Goal: Task Accomplishment & Management: Manage account settings

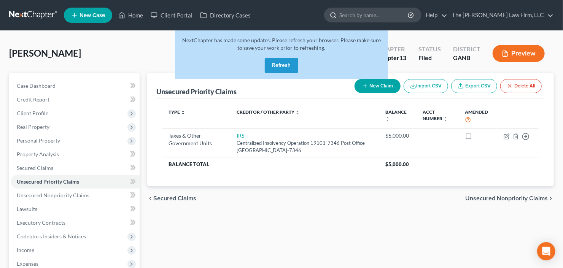
click at [374, 14] on input "search" at bounding box center [374, 15] width 70 height 14
type input "[PERSON_NAME]"
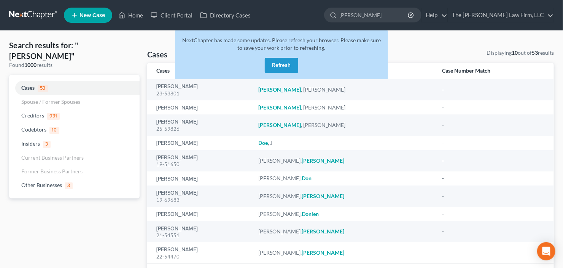
click at [289, 58] on button "Refresh" at bounding box center [281, 65] width 33 height 15
click at [288, 61] on button "Refresh" at bounding box center [281, 65] width 33 height 15
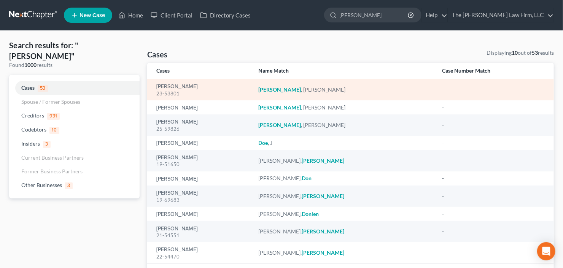
scroll to position [50, 0]
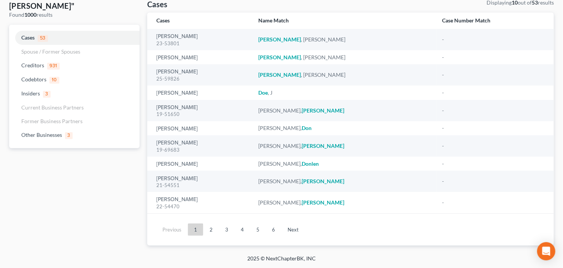
click at [213, 227] on link "2" at bounding box center [211, 230] width 15 height 12
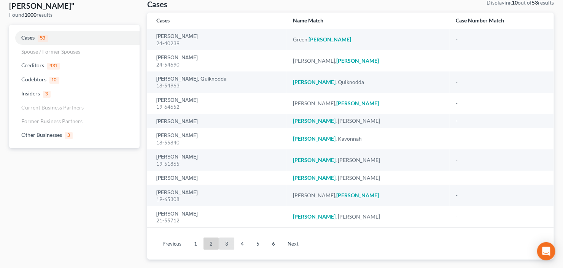
click at [225, 244] on link "3" at bounding box center [226, 244] width 15 height 12
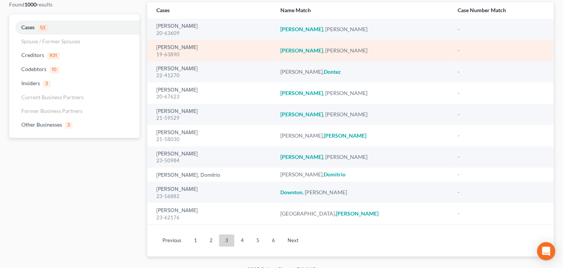
scroll to position [61, 0]
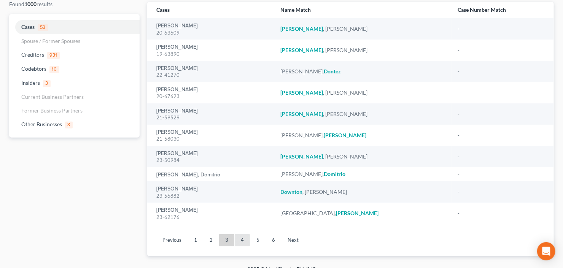
click at [240, 240] on link "4" at bounding box center [242, 240] width 15 height 12
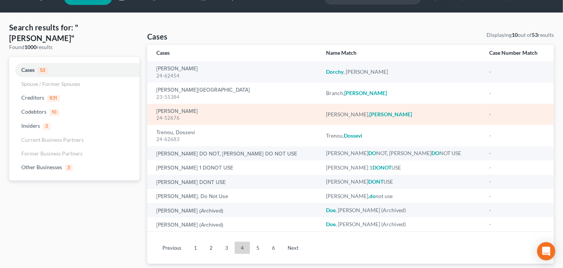
scroll to position [0, 0]
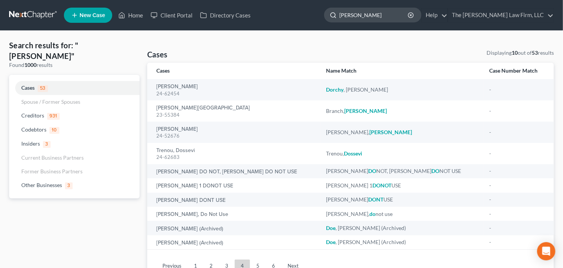
click at [388, 18] on input "dotson" at bounding box center [374, 15] width 70 height 14
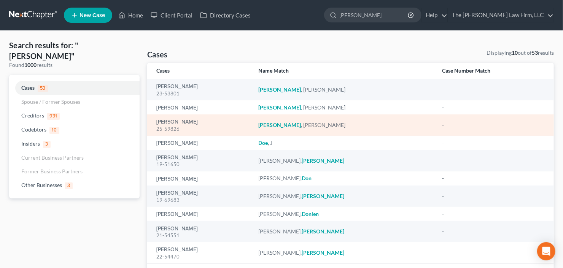
click at [155, 126] on td "Dotson, Michael 25-59826" at bounding box center [199, 125] width 105 height 21
click at [181, 121] on link "Dotson, Michael" at bounding box center [176, 121] width 41 height 5
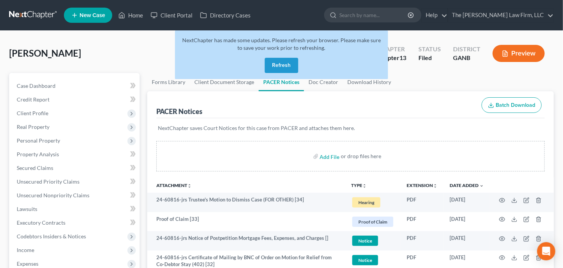
drag, startPoint x: 280, startPoint y: 65, endPoint x: 286, endPoint y: 64, distance: 5.4
click at [280, 64] on button "Refresh" at bounding box center [281, 65] width 33 height 15
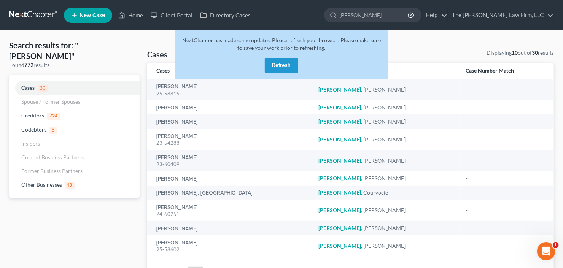
click at [273, 64] on button "Refresh" at bounding box center [281, 65] width 33 height 15
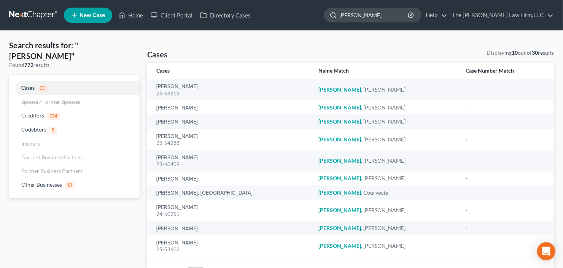
click at [379, 15] on input "henson" at bounding box center [374, 15] width 70 height 14
drag, startPoint x: 379, startPoint y: 15, endPoint x: 277, endPoint y: 41, distance: 105.8
click at [291, 35] on div "Home New Case Client Portal Directory Cases The Craig Black Law Firm, LLC cb@cr…" at bounding box center [281, 156] width 563 height 312
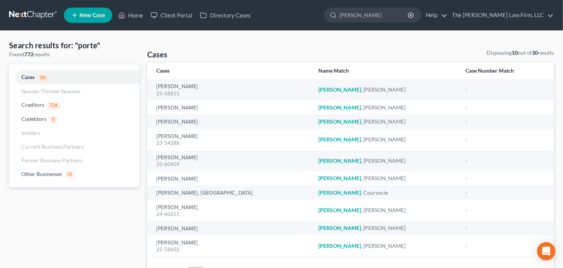
type input "porter"
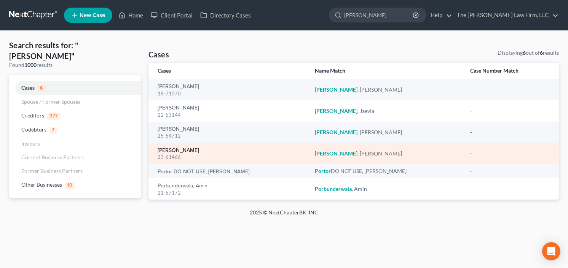
click at [163, 153] on link "Porter, Holly" at bounding box center [178, 150] width 41 height 5
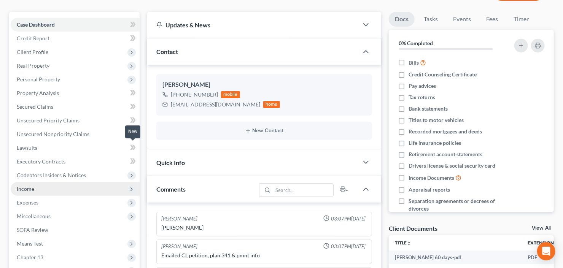
scroll to position [91, 0]
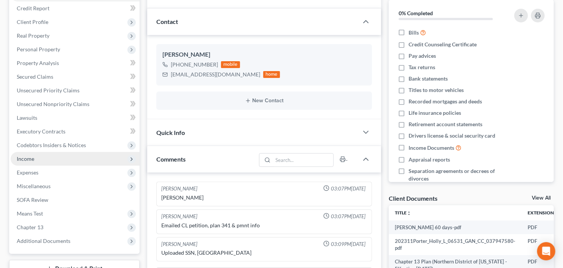
click at [37, 155] on span "Income" at bounding box center [75, 159] width 129 height 14
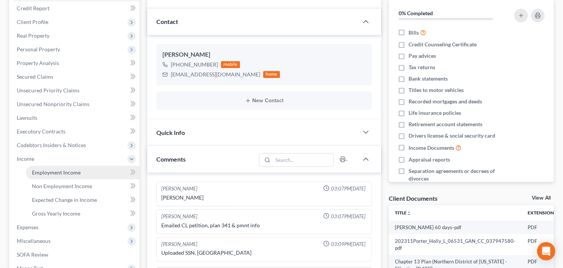
click at [48, 172] on span "Employment Income" at bounding box center [56, 172] width 49 height 6
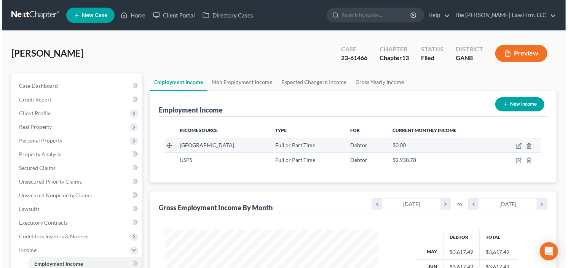
scroll to position [136, 228]
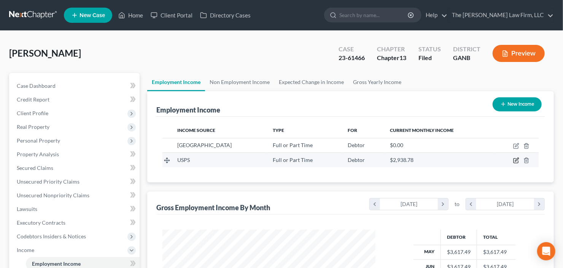
click at [517, 161] on icon "button" at bounding box center [516, 161] width 6 height 6
select select "0"
select select "2"
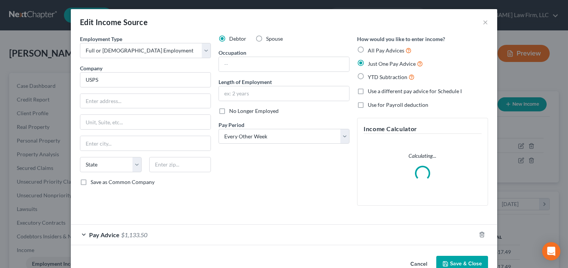
scroll to position [136, 230]
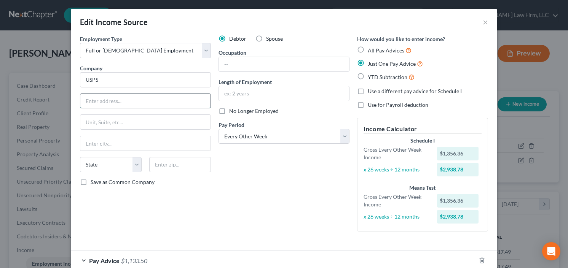
click at [98, 96] on input "text" at bounding box center [145, 101] width 130 height 14
type input "1820 West Pointe Drive"
type input "28214"
type input "Charlotte"
select select "28"
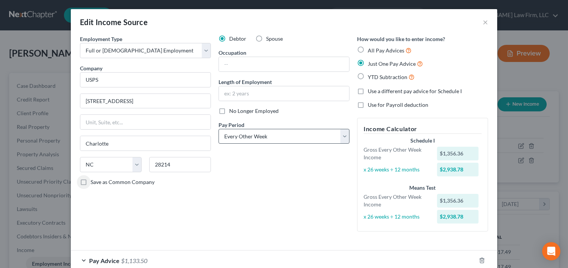
scroll to position [44, 0]
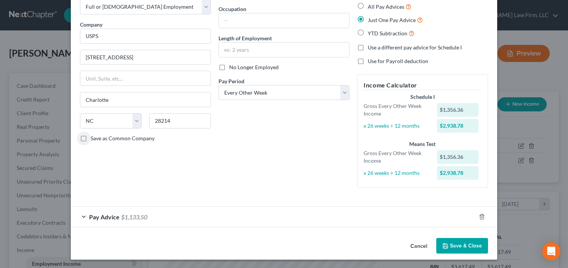
click at [137, 216] on span "$1,133.50" at bounding box center [134, 216] width 26 height 7
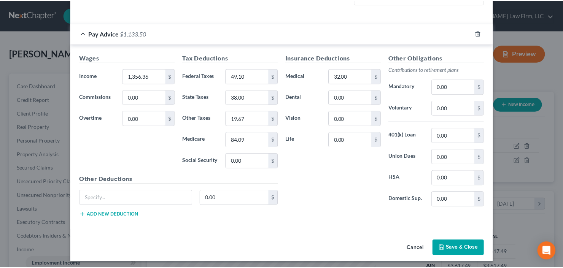
scroll to position [229, 0]
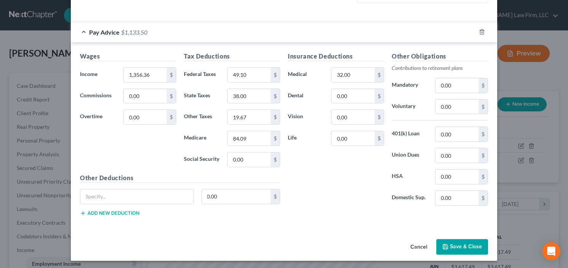
click at [462, 248] on button "Save & Close" at bounding box center [462, 247] width 52 height 16
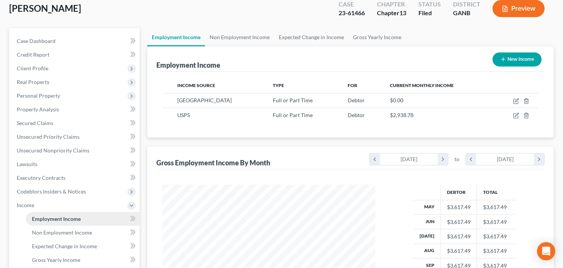
scroll to position [91, 0]
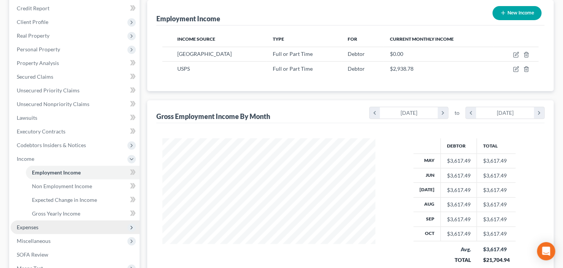
click at [32, 225] on span "Expenses" at bounding box center [28, 227] width 22 height 6
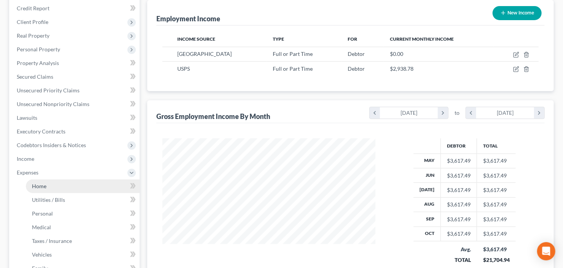
click at [36, 188] on link "Home" at bounding box center [83, 187] width 114 height 14
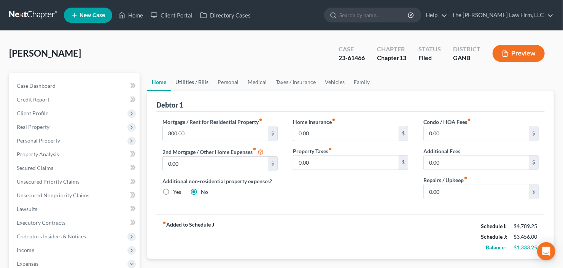
click at [189, 81] on link "Utilities / Bills" at bounding box center [192, 82] width 42 height 18
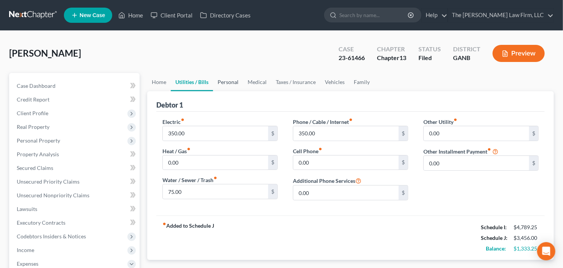
click at [225, 82] on link "Personal" at bounding box center [228, 82] width 30 height 18
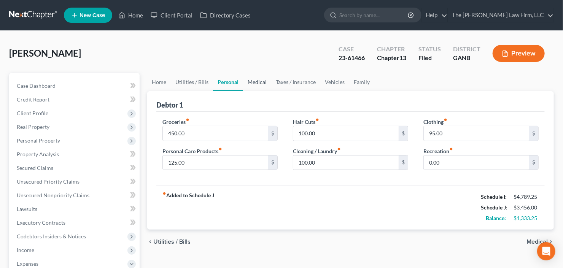
click at [254, 83] on link "Medical" at bounding box center [257, 82] width 28 height 18
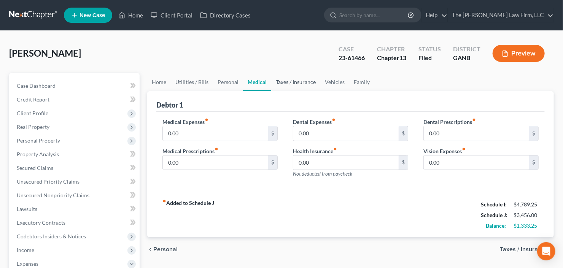
click at [304, 85] on link "Taxes / Insurance" at bounding box center [295, 82] width 49 height 18
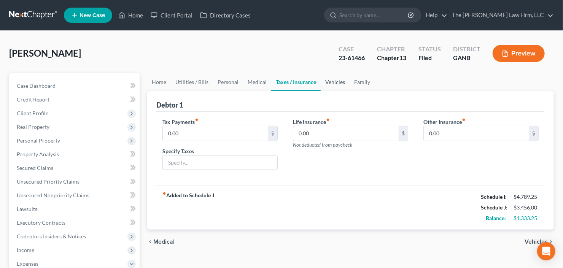
click at [331, 84] on link "Vehicles" at bounding box center [335, 82] width 29 height 18
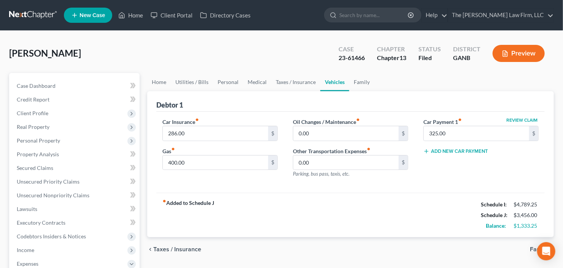
drag, startPoint x: 35, startPoint y: 127, endPoint x: 38, endPoint y: 134, distance: 7.3
click at [35, 127] on span "Real Property" at bounding box center [33, 127] width 33 height 6
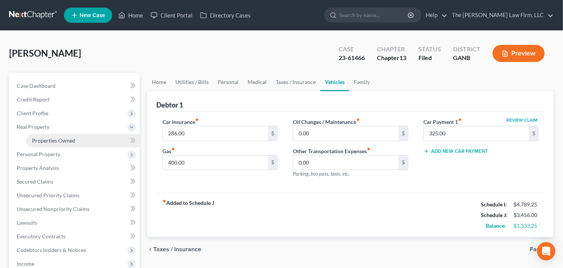
click at [41, 141] on span "Properties Owned" at bounding box center [53, 140] width 43 height 6
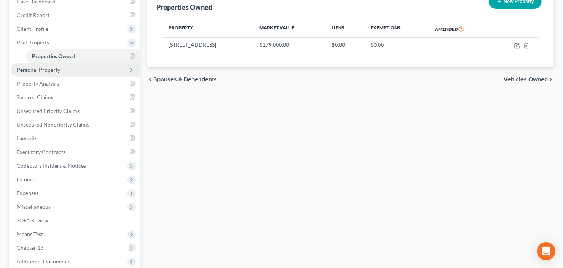
scroll to position [91, 0]
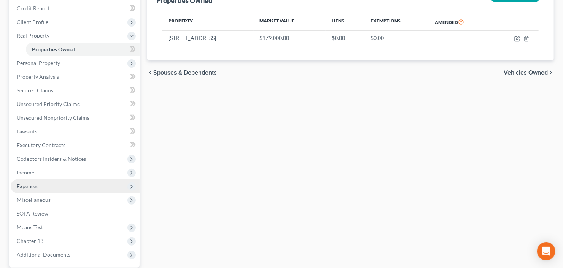
click at [36, 184] on span "Expenses" at bounding box center [28, 186] width 22 height 6
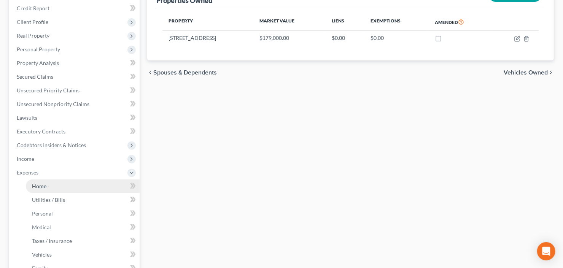
click at [36, 183] on span "Home" at bounding box center [39, 186] width 14 height 6
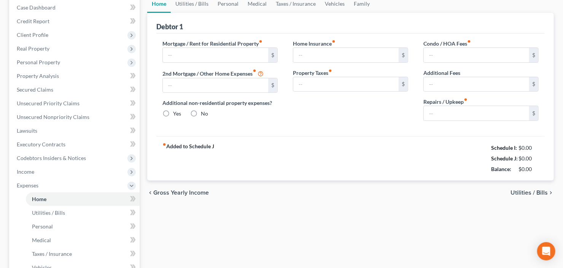
type input "800.00"
type input "0.00"
radio input "true"
type input "0.00"
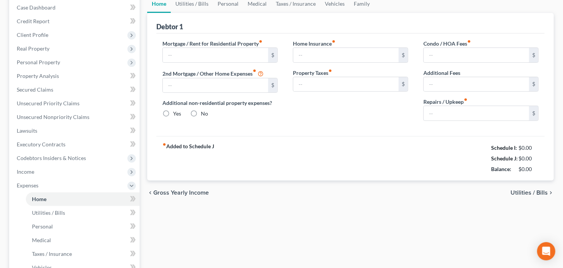
type input "0.00"
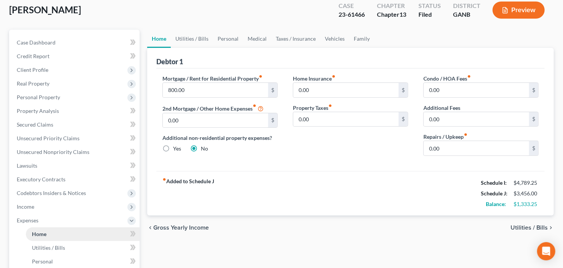
scroll to position [122, 0]
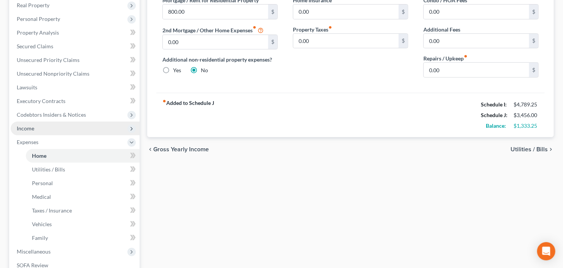
click at [40, 129] on span "Income" at bounding box center [75, 129] width 129 height 14
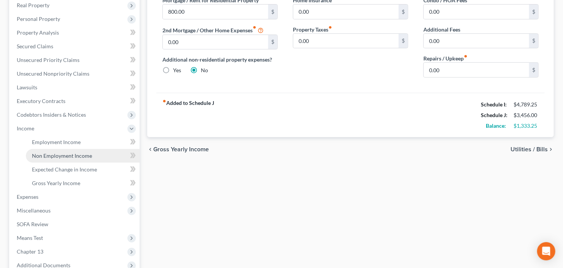
click at [41, 153] on span "Non Employment Income" at bounding box center [62, 156] width 60 height 6
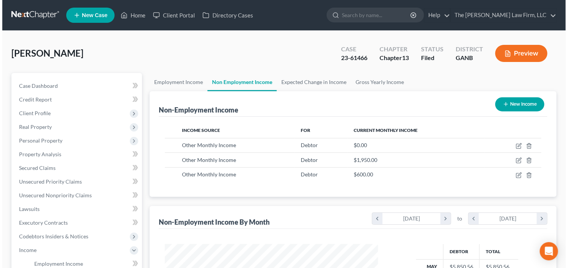
scroll to position [136, 228]
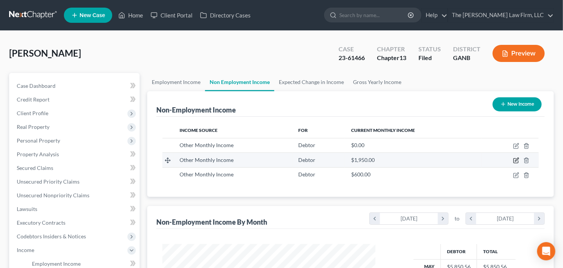
click at [513, 158] on icon "button" at bounding box center [516, 161] width 6 height 6
select select "13"
select select "3"
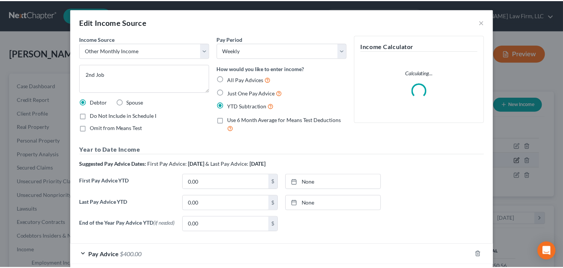
scroll to position [136, 230]
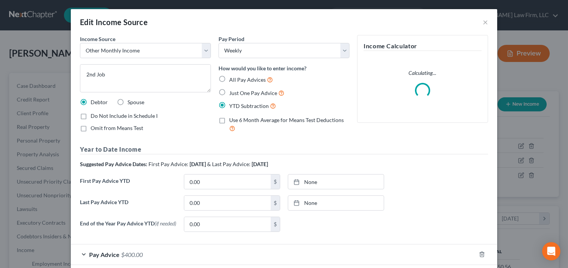
click at [479, 24] on div "Edit Income Source ×" at bounding box center [284, 22] width 426 height 26
click at [482, 23] on button "×" at bounding box center [484, 22] width 5 height 9
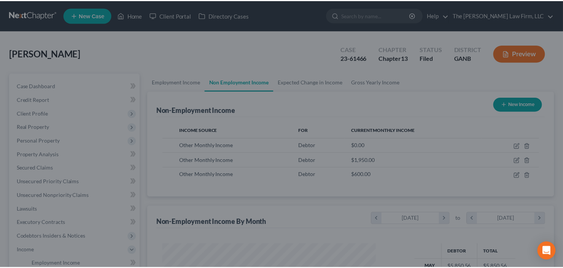
scroll to position [136, 228]
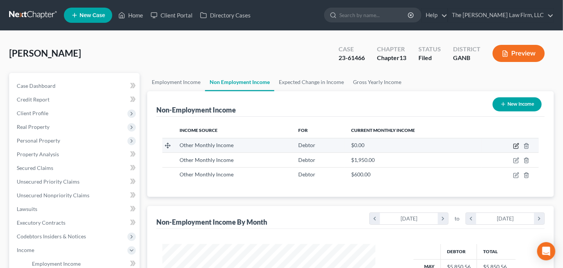
click at [517, 145] on icon "button" at bounding box center [516, 144] width 3 height 3
select select "13"
select select "0"
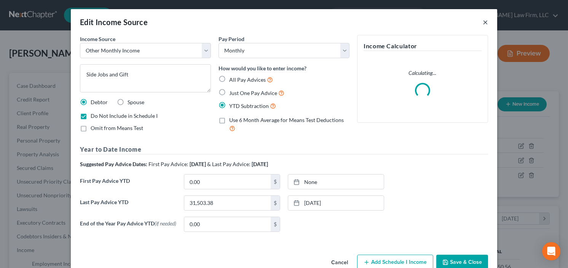
click at [484, 21] on button "×" at bounding box center [484, 22] width 5 height 9
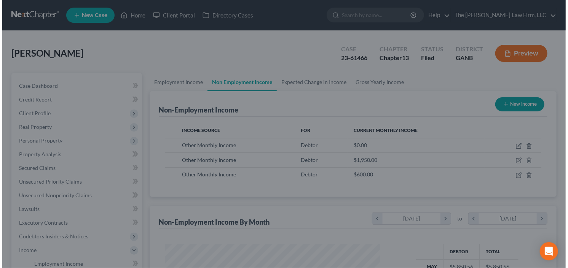
scroll to position [380369, 380276]
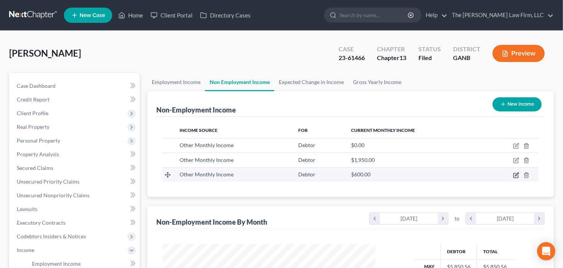
click at [515, 175] on icon "button" at bounding box center [516, 175] width 6 height 6
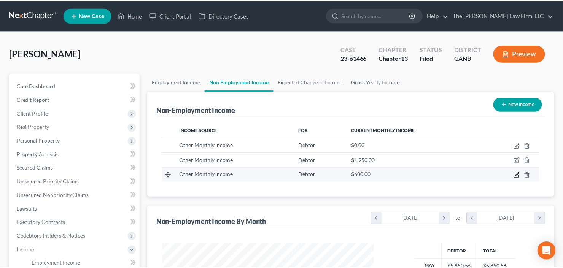
scroll to position [136, 230]
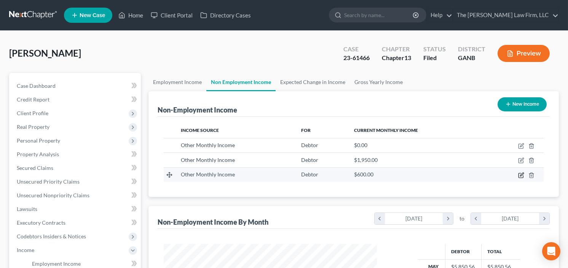
select select "13"
select select "0"
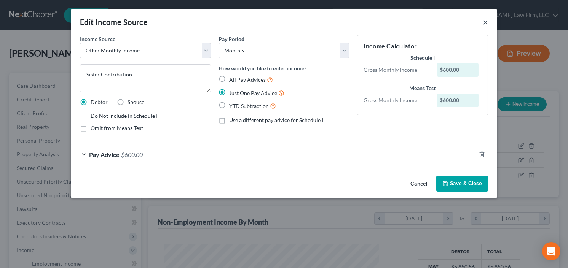
click at [486, 21] on button "×" at bounding box center [484, 22] width 5 height 9
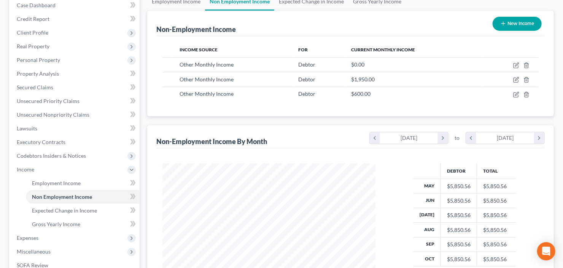
scroll to position [91, 0]
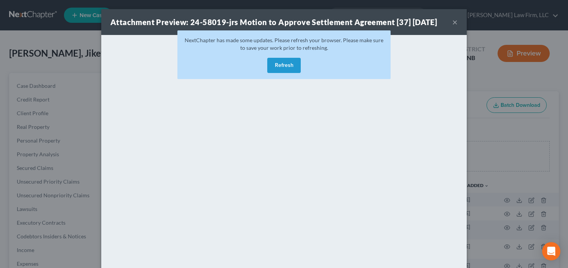
scroll to position [129, 0]
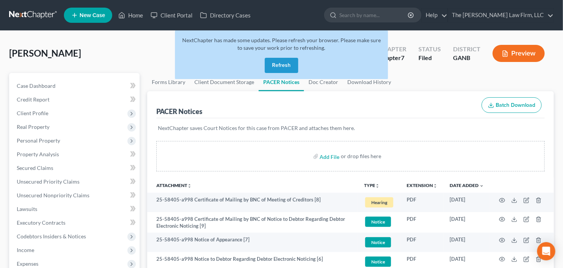
click at [278, 69] on button "Refresh" at bounding box center [281, 65] width 33 height 15
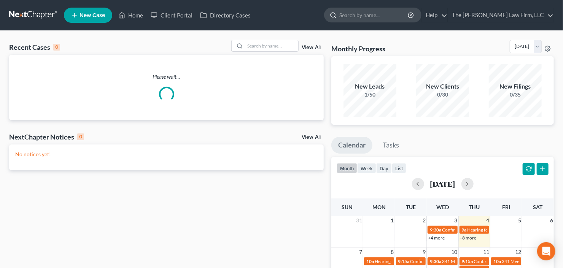
click at [367, 18] on input "search" at bounding box center [374, 15] width 70 height 14
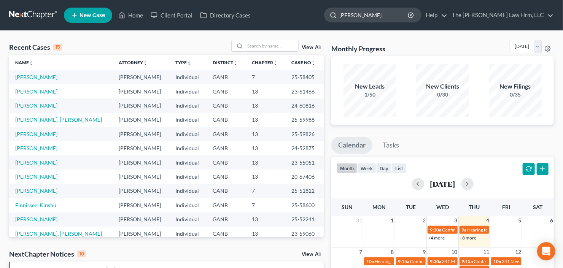
type input "angelica"
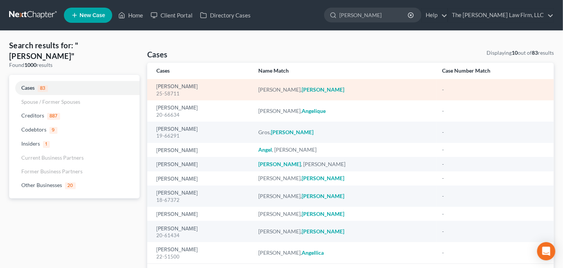
click at [170, 90] on div "25-58711" at bounding box center [201, 93] width 90 height 7
click at [172, 88] on link "Guerrant, Angelica" at bounding box center [176, 86] width 41 height 5
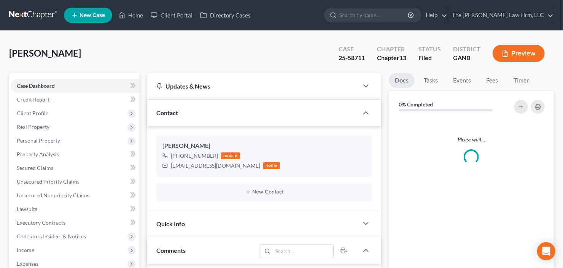
scroll to position [122, 0]
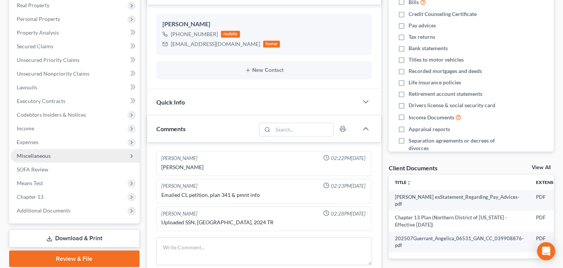
click at [65, 154] on span "Miscellaneous" at bounding box center [75, 156] width 129 height 14
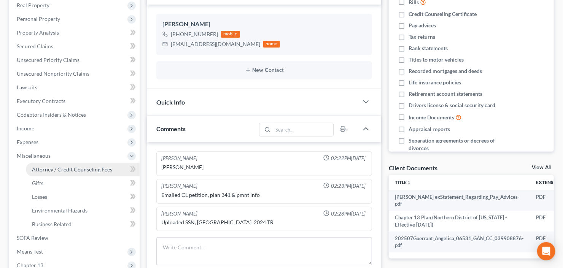
click at [66, 167] on span "Attorney / Credit Counseling Fees" at bounding box center [72, 169] width 80 height 6
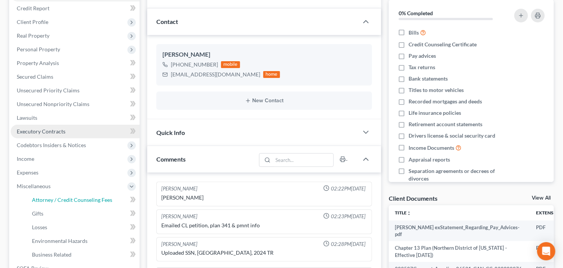
select select "2"
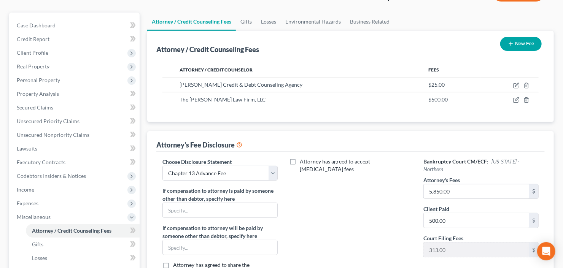
scroll to position [61, 0]
click at [32, 202] on span "Expenses" at bounding box center [28, 203] width 22 height 6
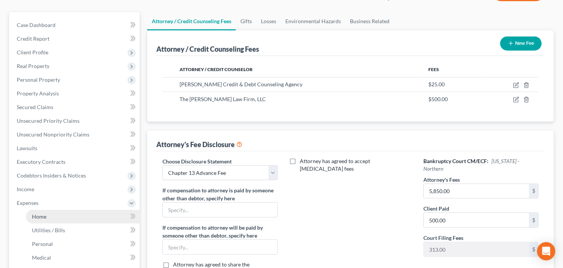
click at [40, 217] on span "Home" at bounding box center [39, 216] width 14 height 6
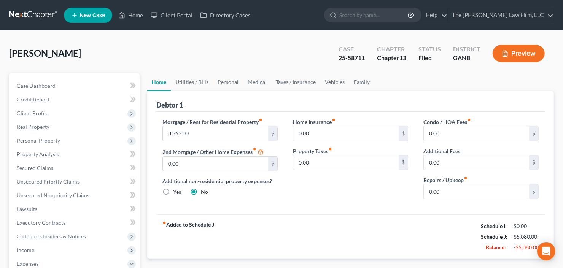
scroll to position [61, 0]
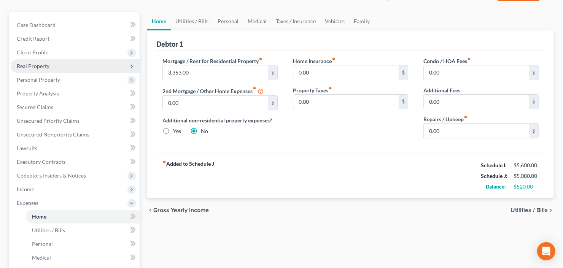
click at [34, 65] on span "Real Property" at bounding box center [33, 66] width 33 height 6
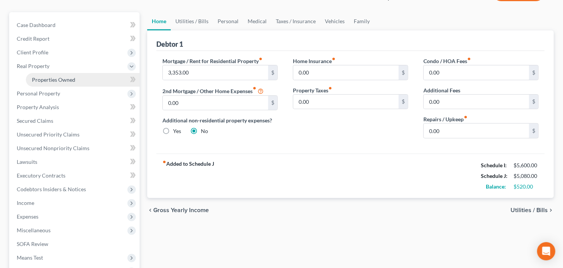
click at [38, 78] on span "Properties Owned" at bounding box center [53, 79] width 43 height 6
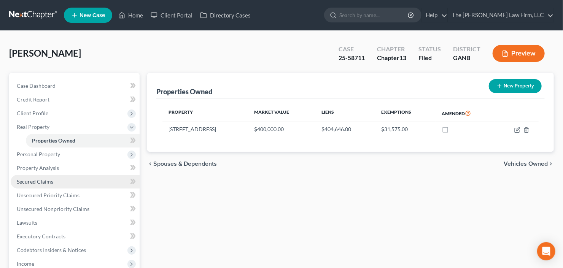
click at [41, 179] on span "Secured Claims" at bounding box center [35, 181] width 37 height 6
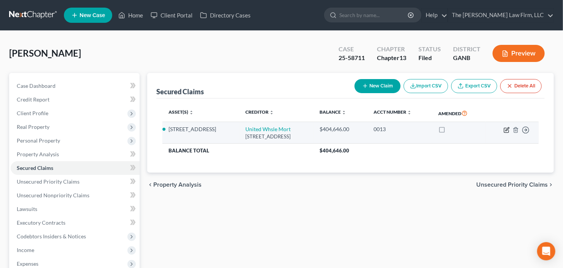
click at [506, 130] on icon "button" at bounding box center [507, 128] width 3 height 3
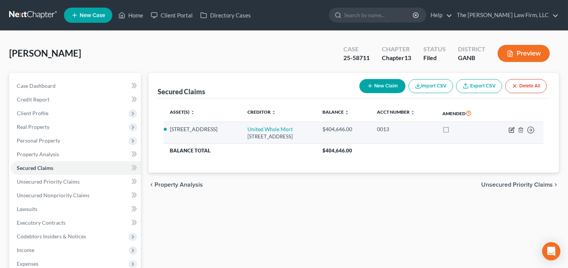
select select "23"
select select "3"
select select "0"
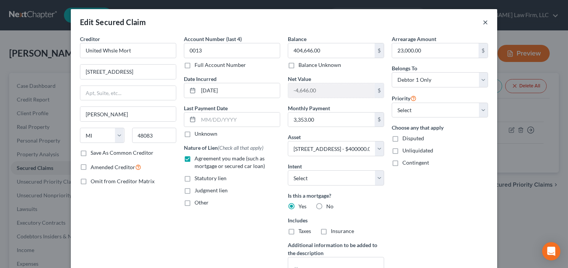
click at [482, 21] on button "×" at bounding box center [484, 22] width 5 height 9
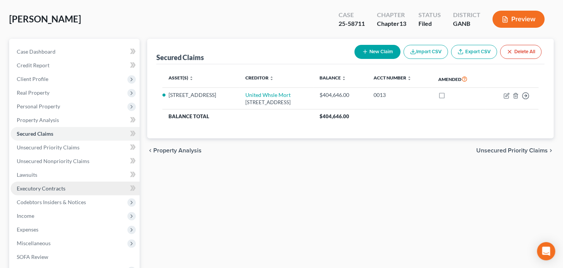
scroll to position [61, 0]
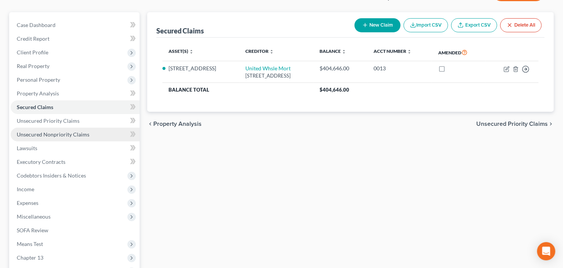
click at [65, 135] on span "Unsecured Nonpriority Claims" at bounding box center [53, 134] width 73 height 6
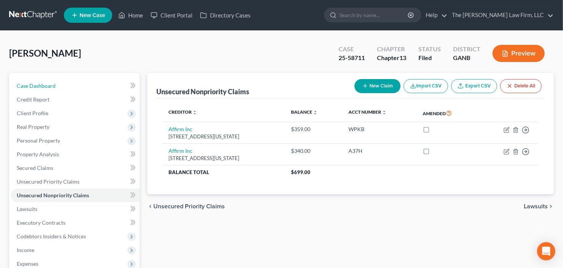
drag, startPoint x: 38, startPoint y: 84, endPoint x: 210, endPoint y: 67, distance: 172.8
click at [38, 84] on span "Case Dashboard" at bounding box center [36, 86] width 39 height 6
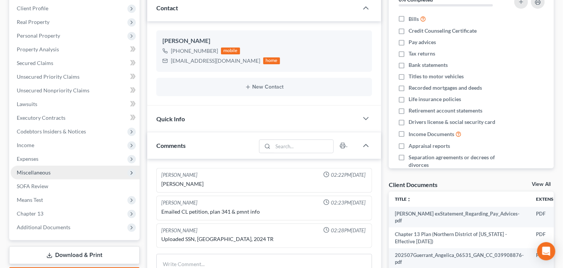
scroll to position [105, 0]
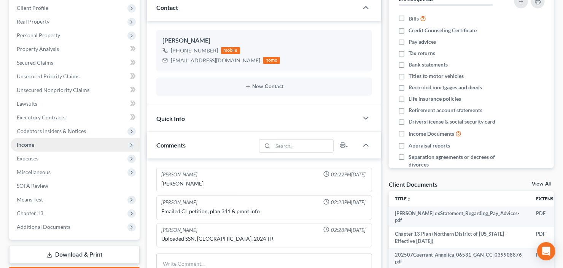
click at [50, 138] on span "Income" at bounding box center [75, 145] width 129 height 14
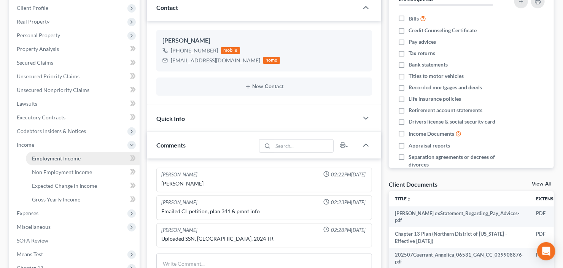
click at [52, 159] on span "Employment Income" at bounding box center [56, 158] width 49 height 6
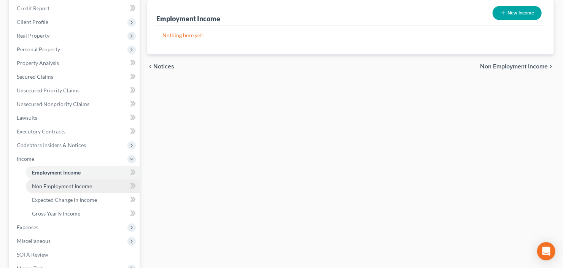
click at [61, 184] on span "Non Employment Income" at bounding box center [62, 186] width 60 height 6
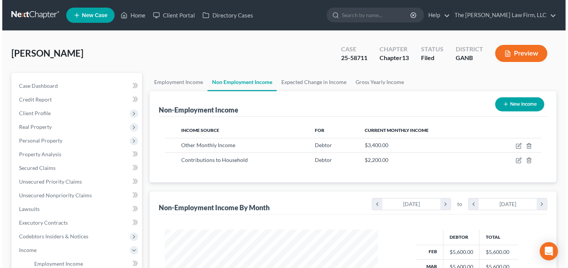
scroll to position [136, 228]
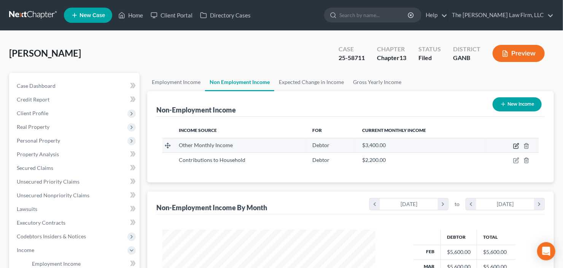
click at [513, 145] on icon "button" at bounding box center [516, 146] width 6 height 6
select select "13"
select select "0"
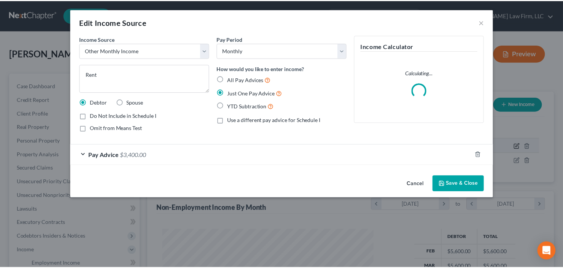
scroll to position [136, 230]
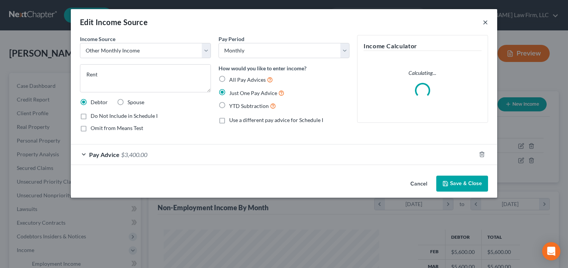
click at [484, 21] on button "×" at bounding box center [484, 22] width 5 height 9
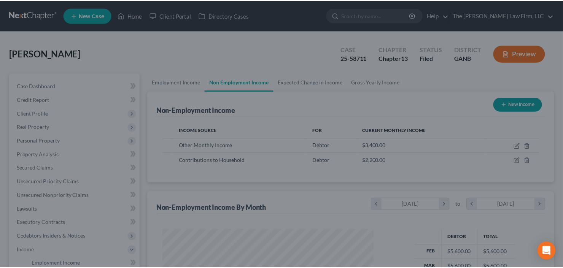
scroll to position [136, 228]
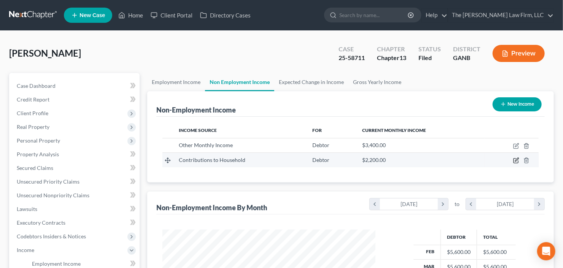
click at [517, 159] on icon "button" at bounding box center [516, 161] width 6 height 6
select select "8"
select select "0"
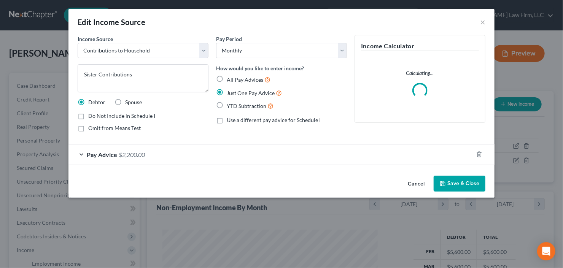
scroll to position [136, 230]
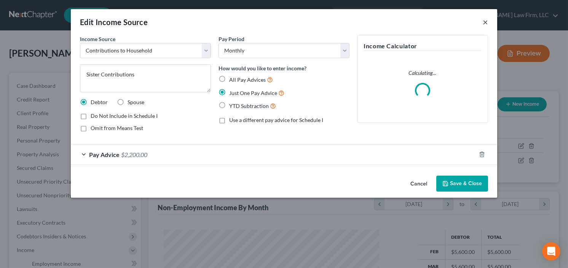
click at [486, 23] on button "×" at bounding box center [484, 22] width 5 height 9
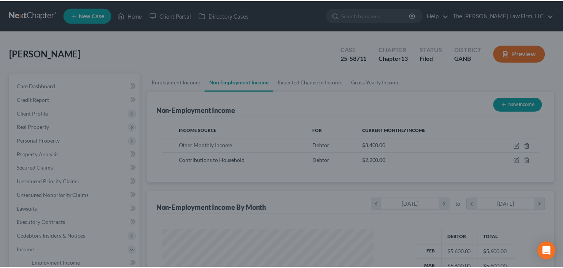
scroll to position [380369, 380276]
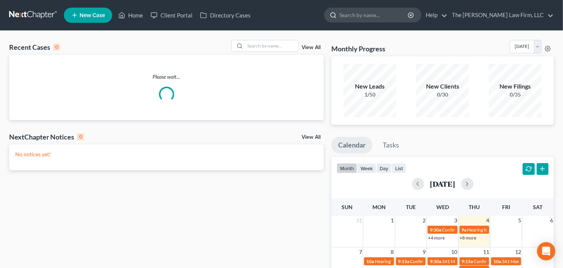
click at [407, 14] on input "search" at bounding box center [374, 15] width 70 height 14
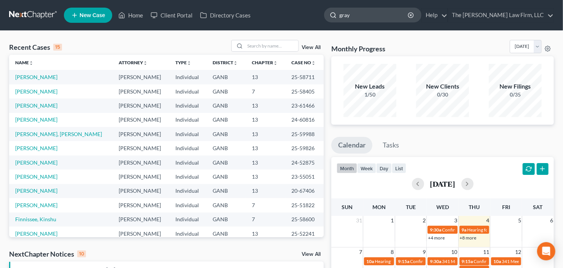
type input "gray"
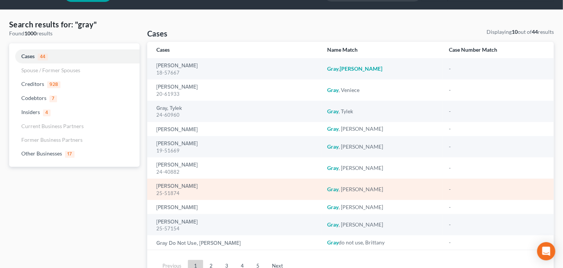
scroll to position [57, 0]
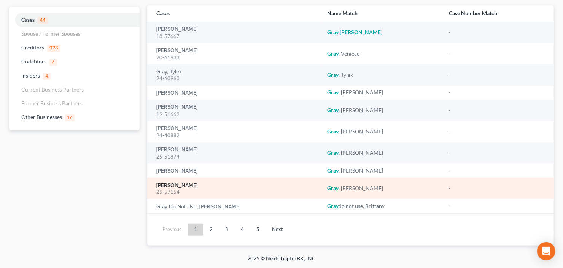
click at [175, 183] on link "Gray, Britney" at bounding box center [176, 185] width 41 height 5
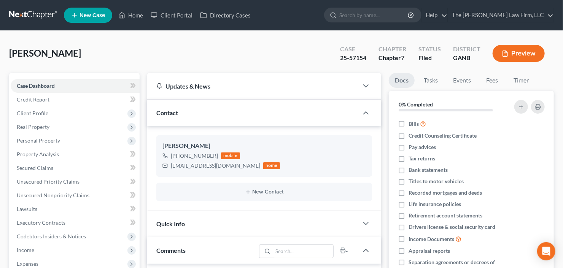
click at [267, 49] on div "Gray, Britney Upgraded Case 25-57154 Chapter Chapter 7 Status Filed District GA…" at bounding box center [281, 56] width 545 height 33
